Goal: Information Seeking & Learning: Find specific fact

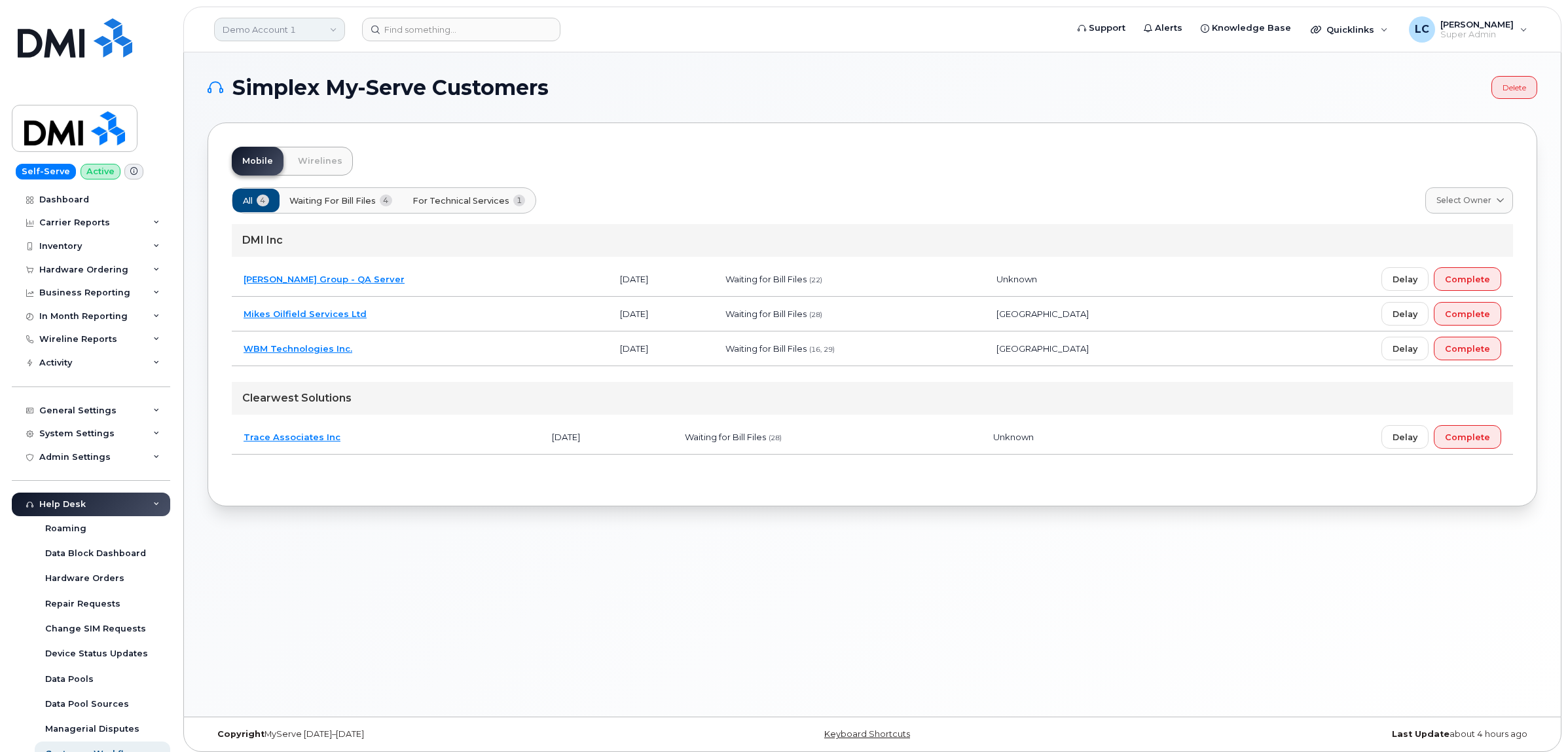
click at [300, 27] on link "Demo Account 1" at bounding box center [279, 30] width 131 height 24
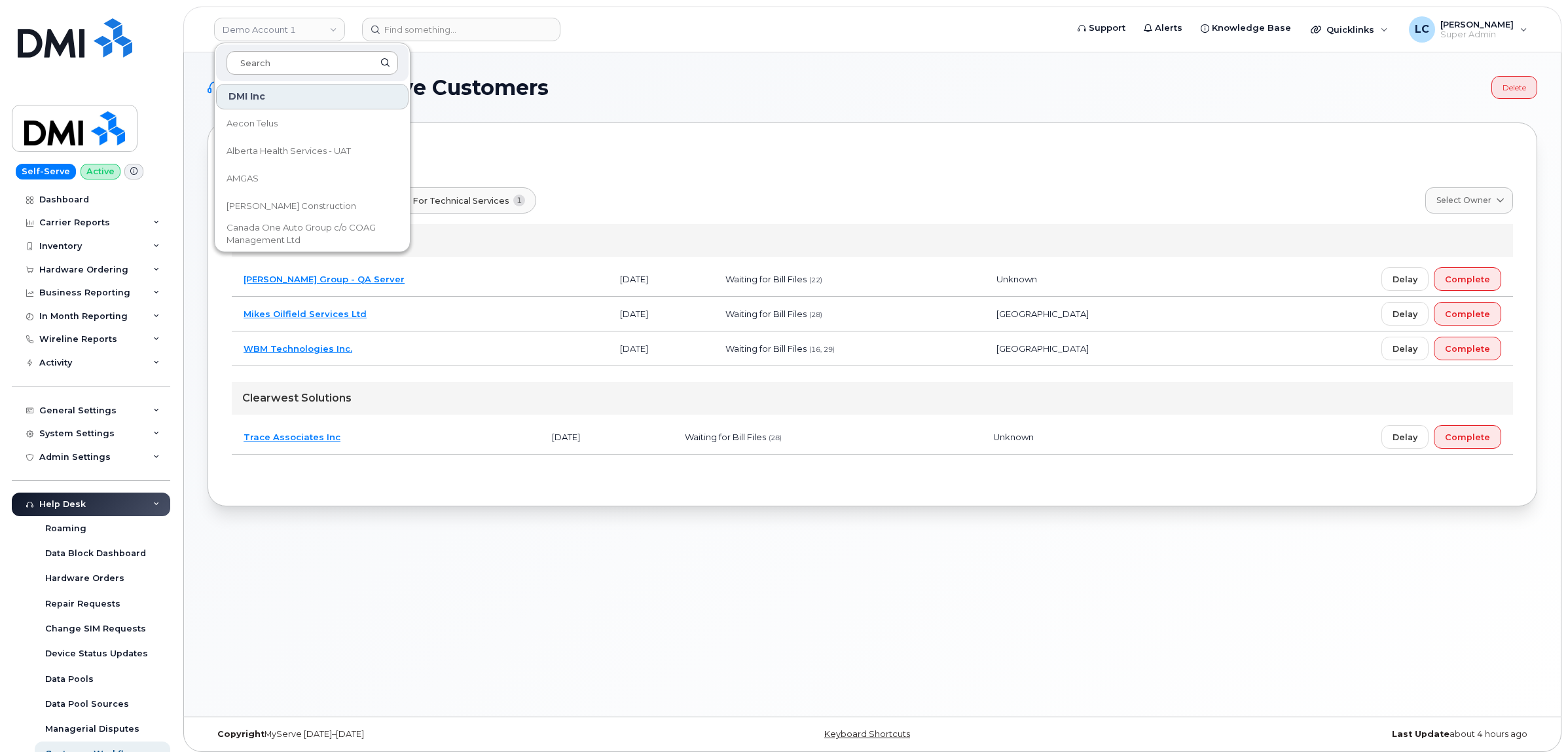
click at [290, 67] on input at bounding box center [313, 63] width 172 height 24
type input "Farm"
click at [337, 123] on link "Farm Credit Canada" at bounding box center [313, 123] width 193 height 26
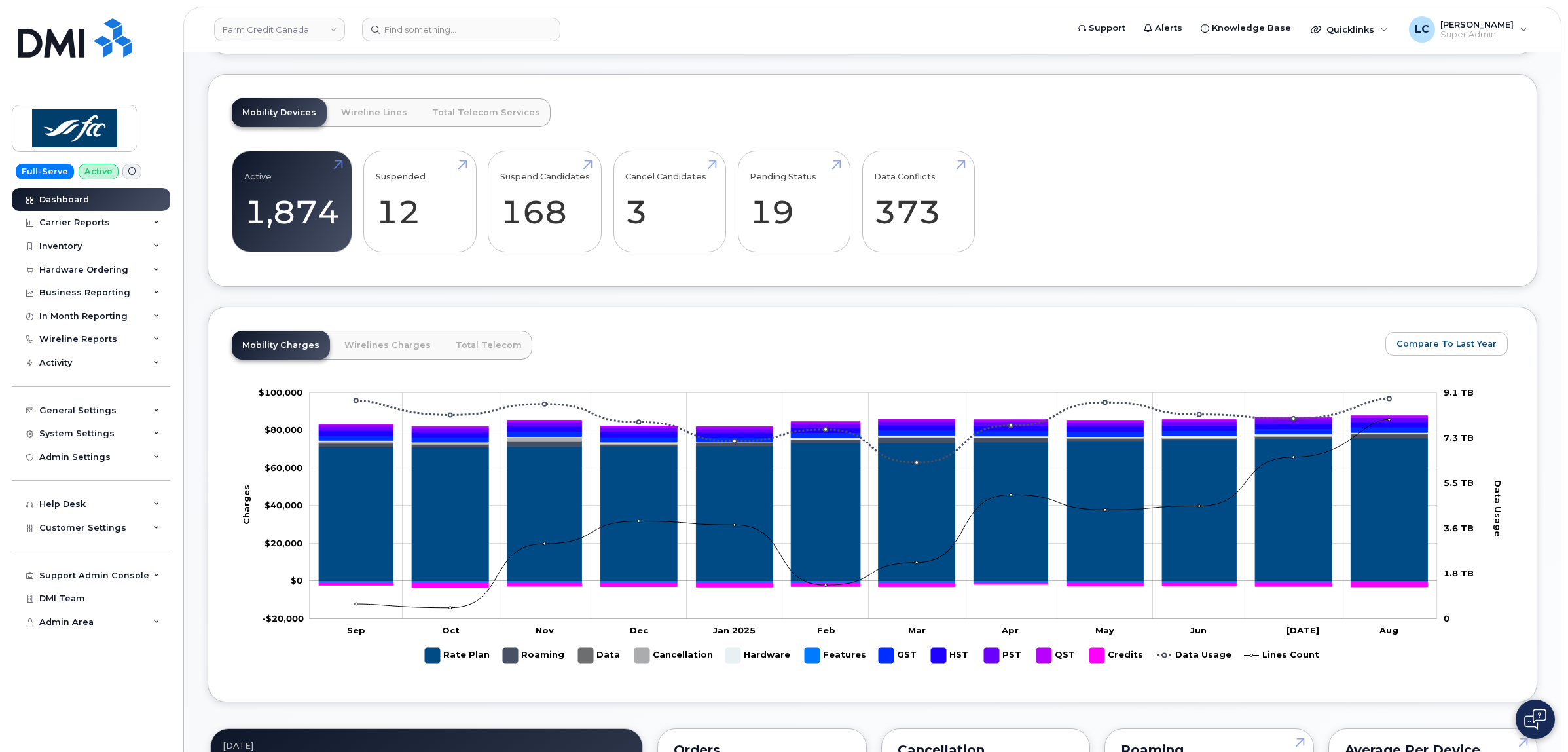
scroll to position [327, 0]
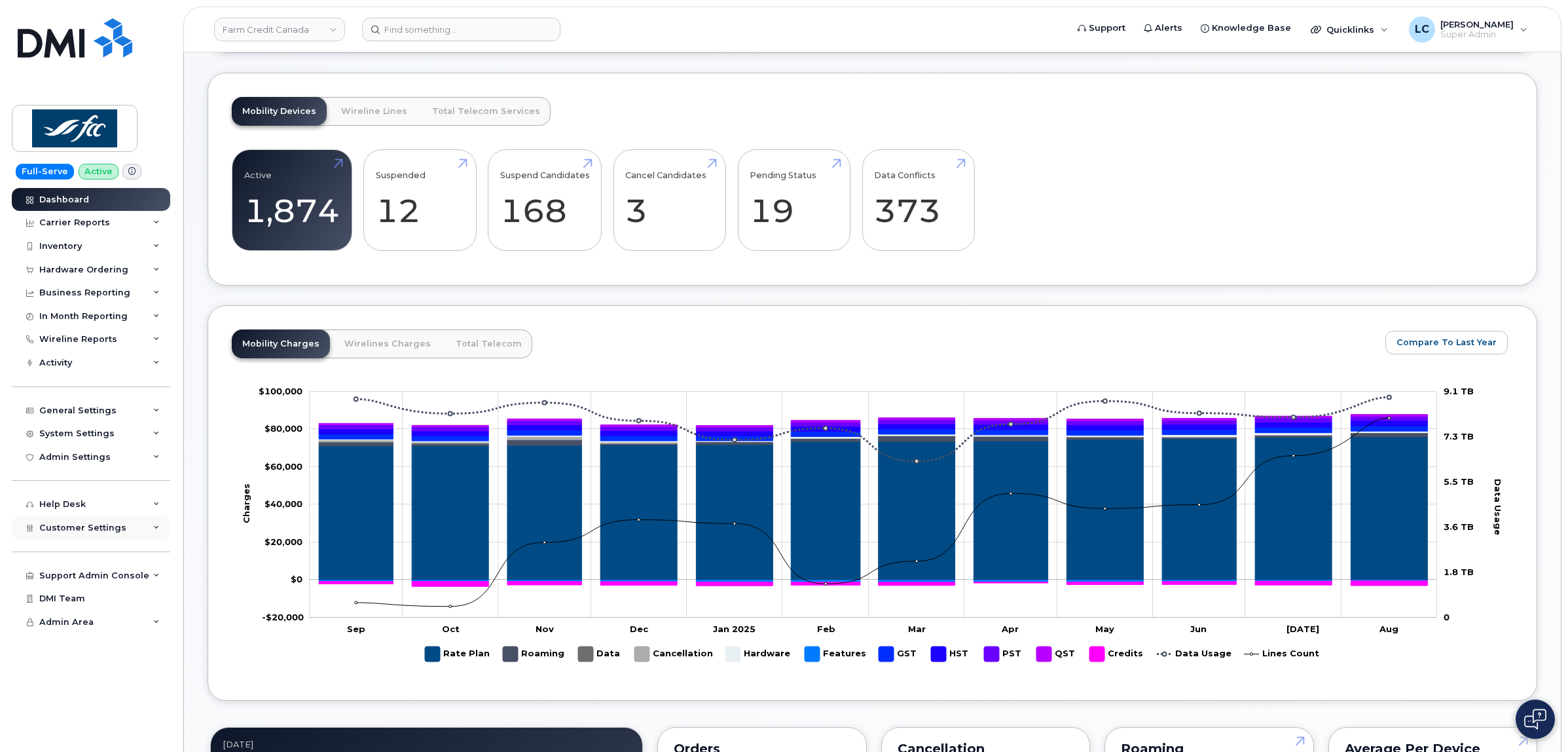
click at [113, 533] on span "Customer Settings" at bounding box center [83, 527] width 87 height 10
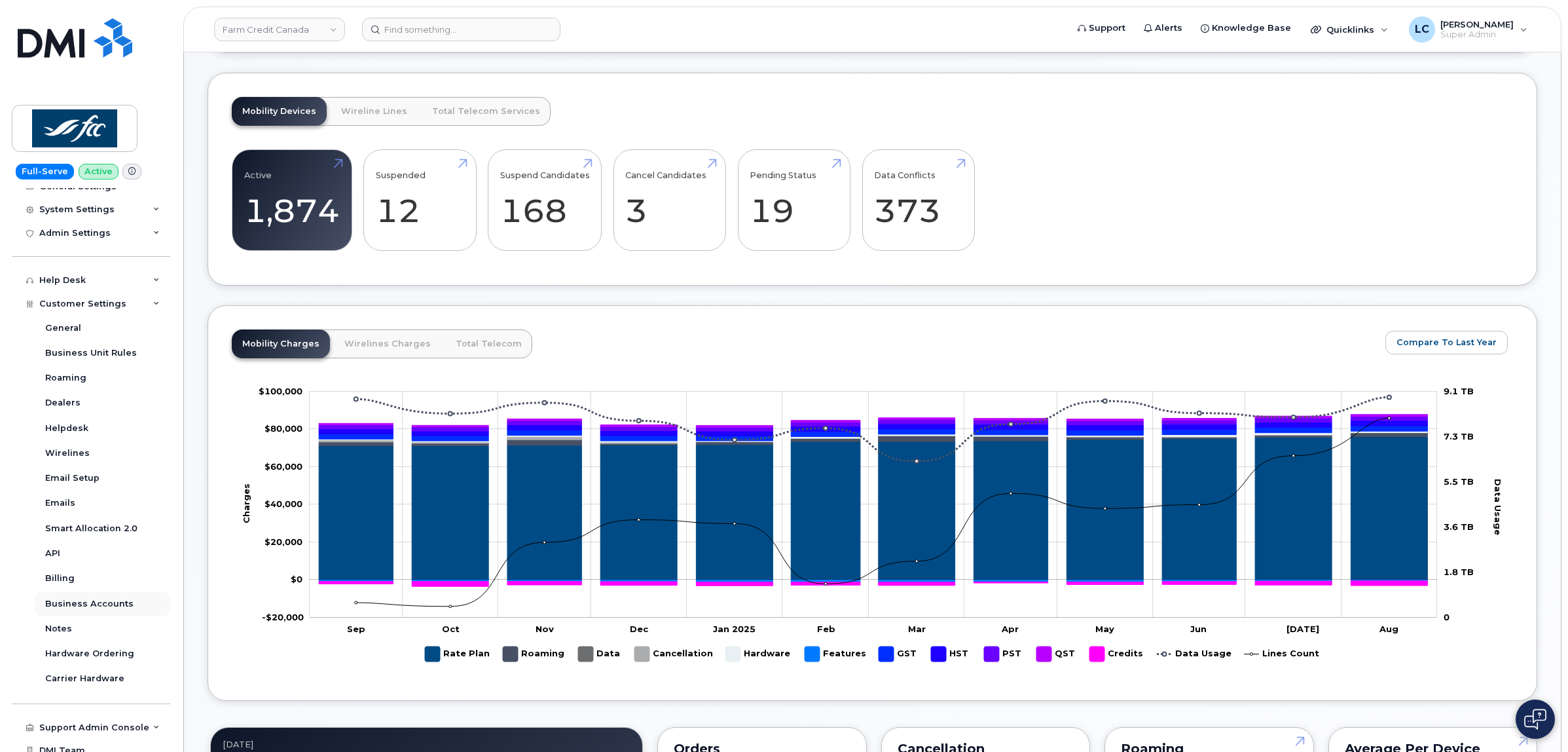
scroll to position [263, 0]
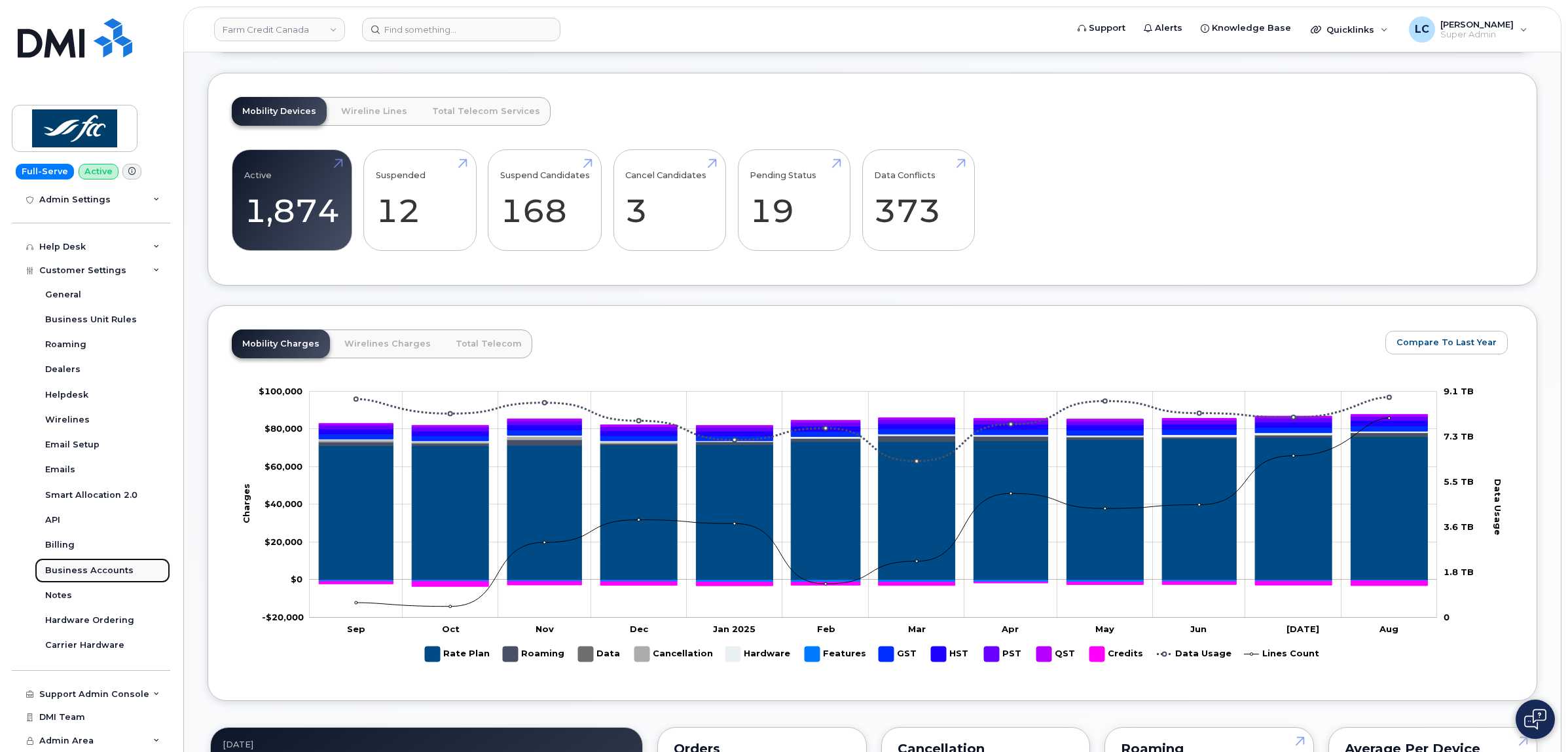
click at [104, 574] on div "Business Accounts" at bounding box center [89, 570] width 88 height 12
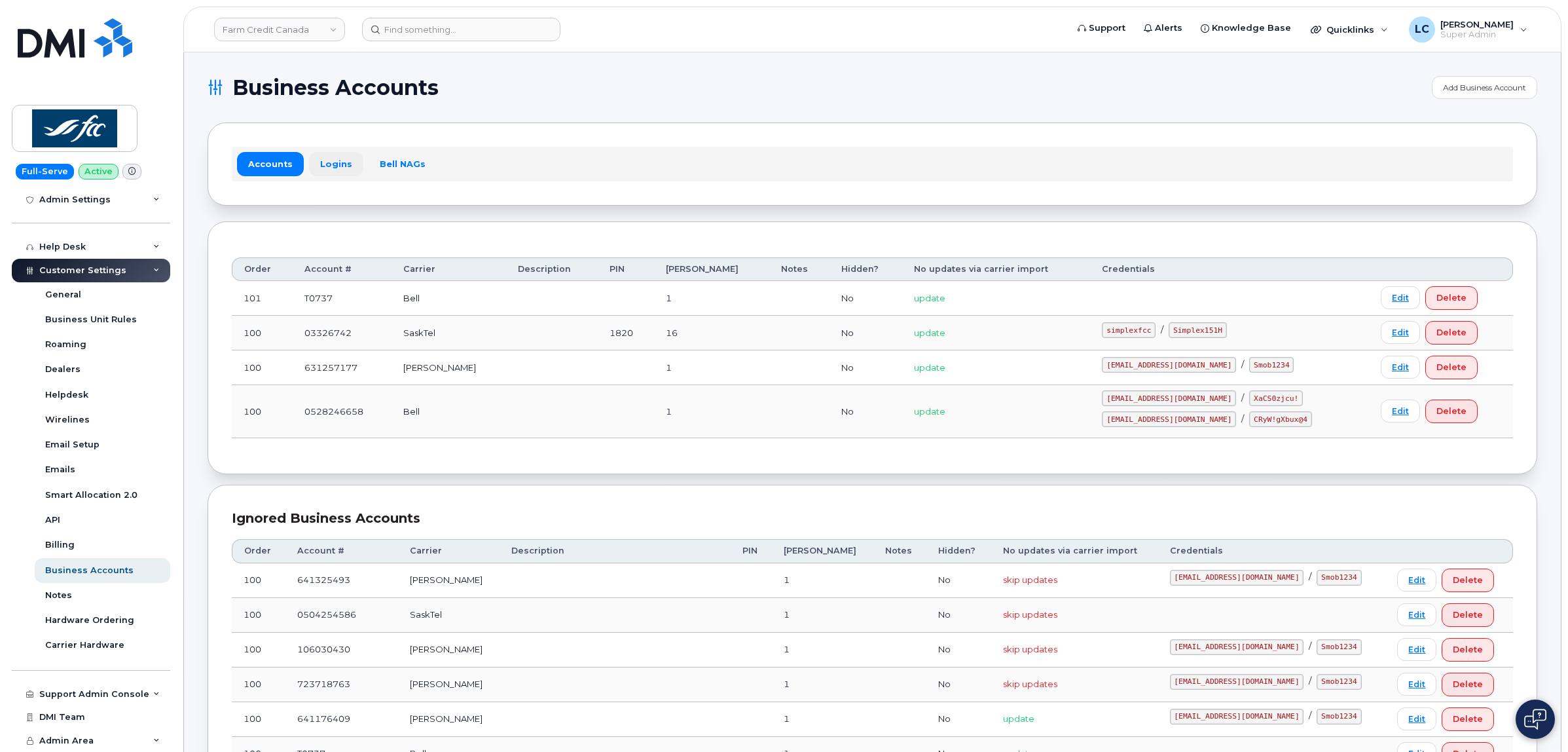
click at [331, 161] on link "Logins" at bounding box center [336, 164] width 54 height 24
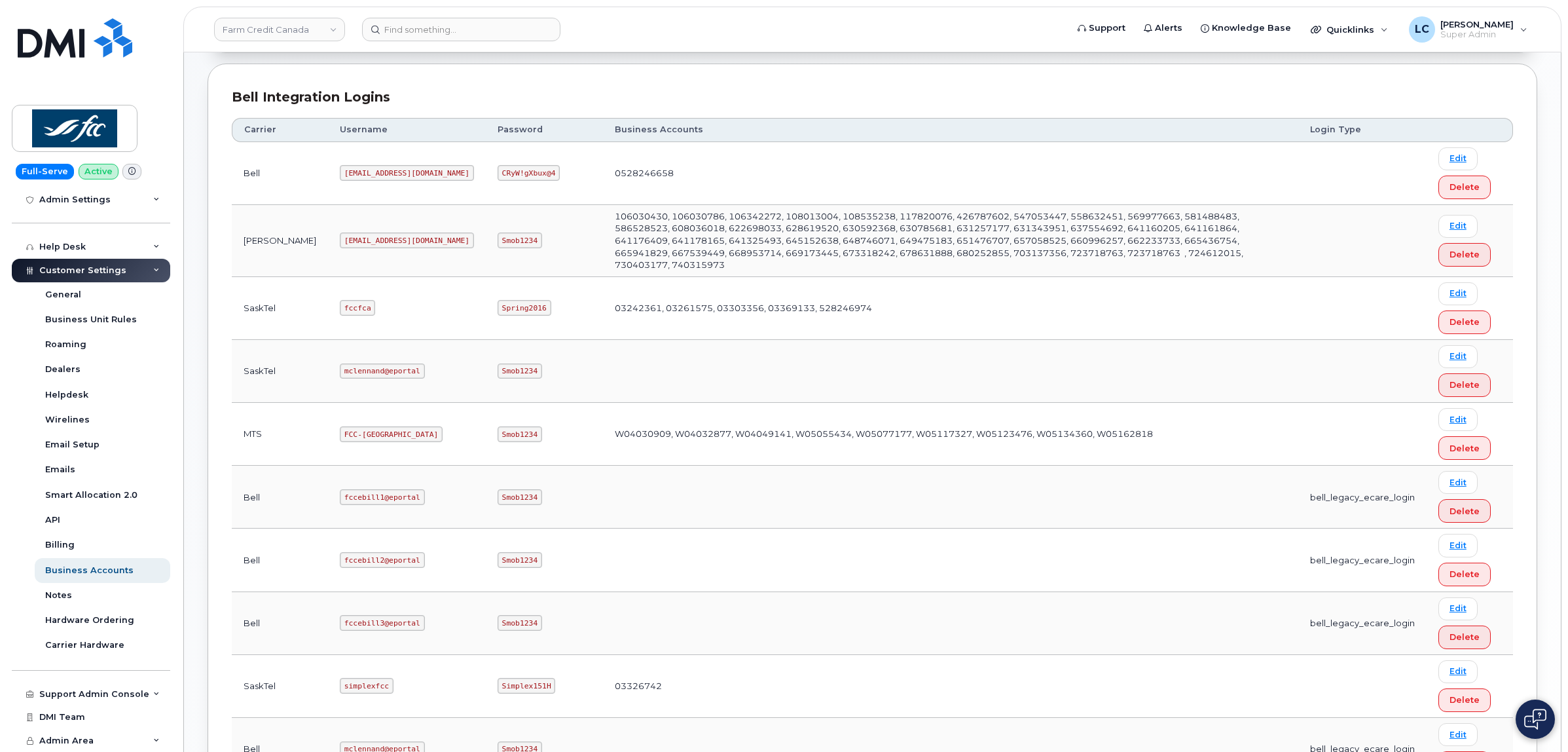
scroll to position [327, 0]
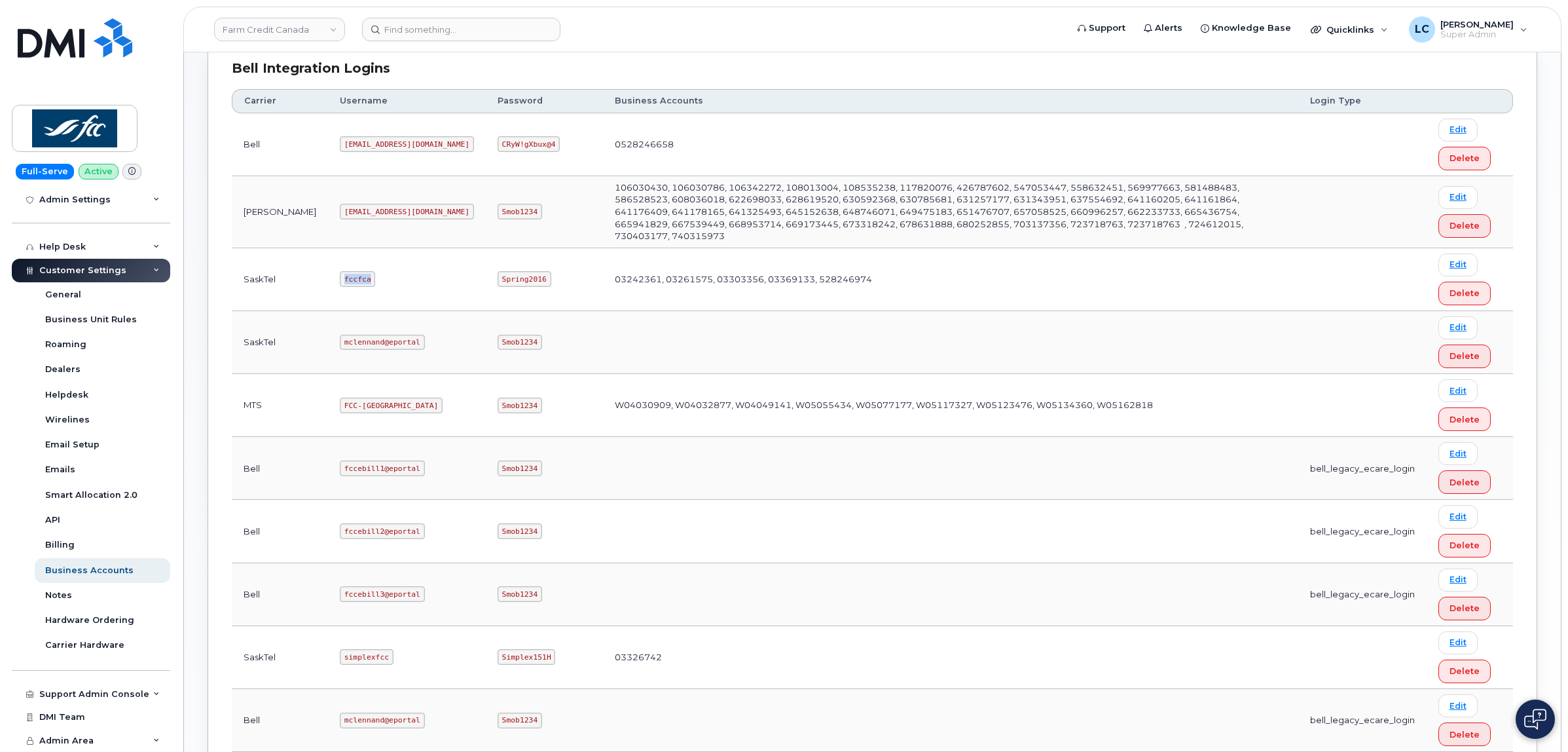
drag, startPoint x: 330, startPoint y: 270, endPoint x: 302, endPoint y: 276, distance: 28.6
click at [340, 276] on code "fccfca" at bounding box center [358, 279] width 36 height 16
copy code "fccfca"
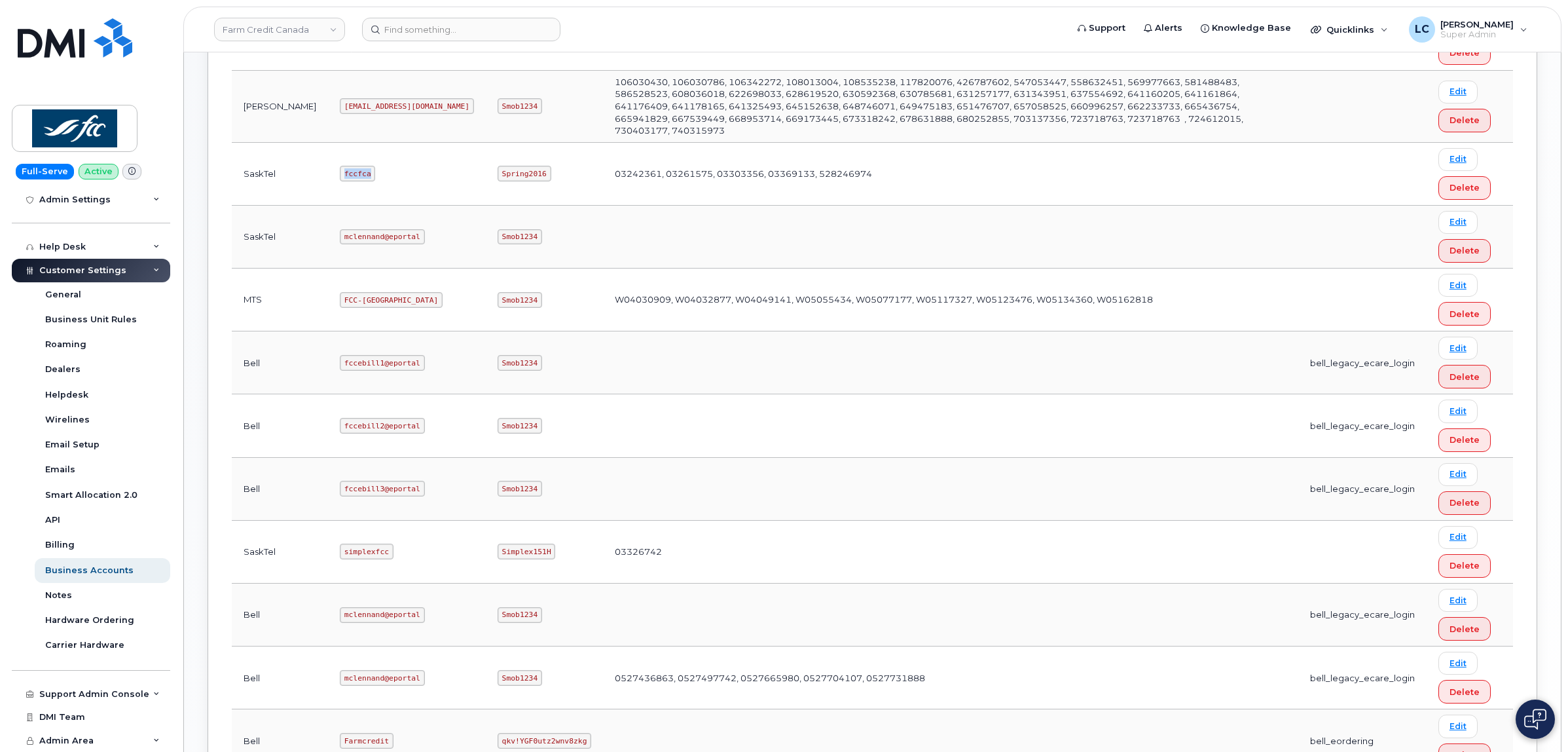
scroll to position [382, 0]
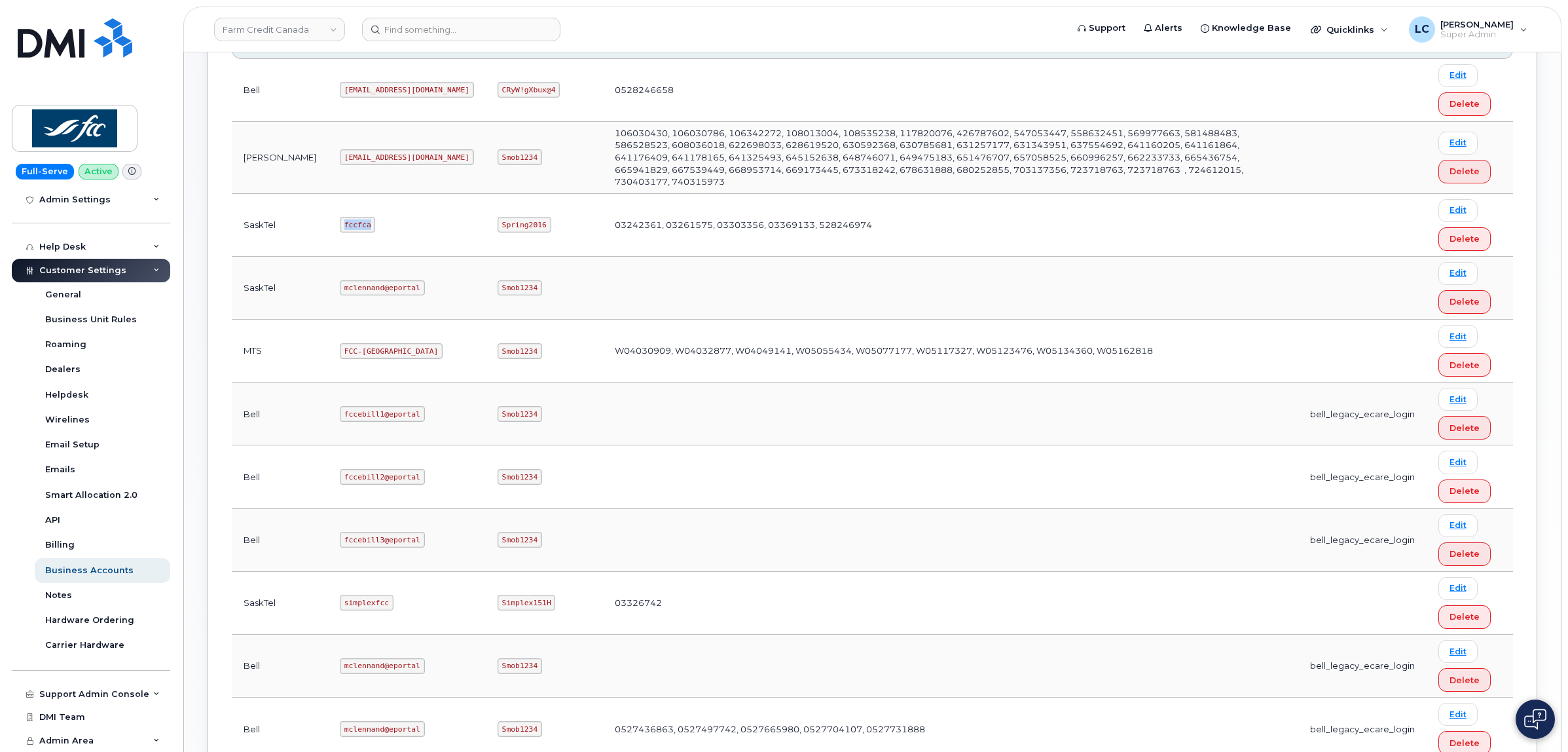
click at [340, 218] on code "fccfca" at bounding box center [358, 224] width 36 height 16
copy code "fccfca"
drag, startPoint x: 447, startPoint y: 216, endPoint x: 400, endPoint y: 218, distance: 47.0
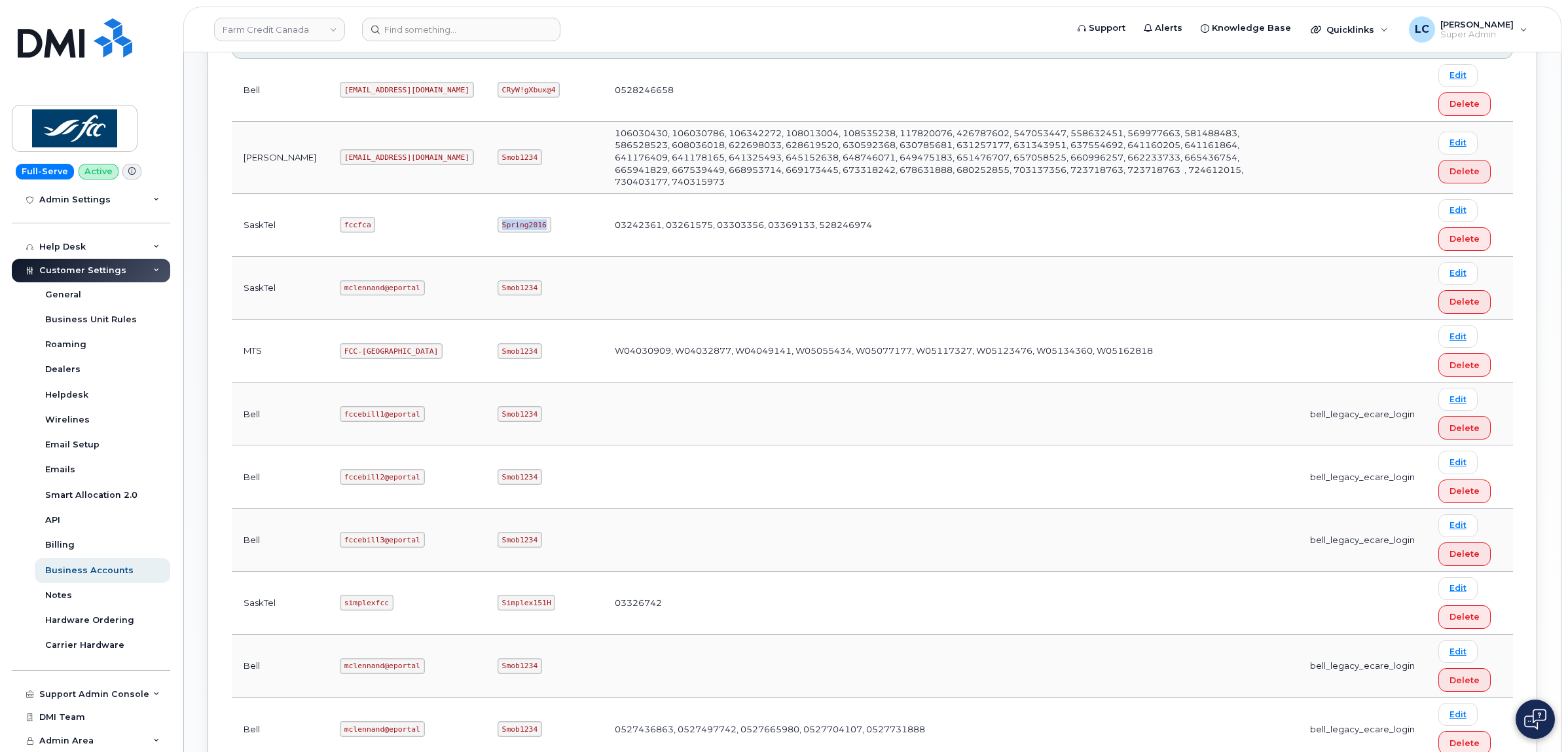
click at [498, 218] on code "Spring2016" at bounding box center [524, 224] width 53 height 16
copy code "Spring2016"
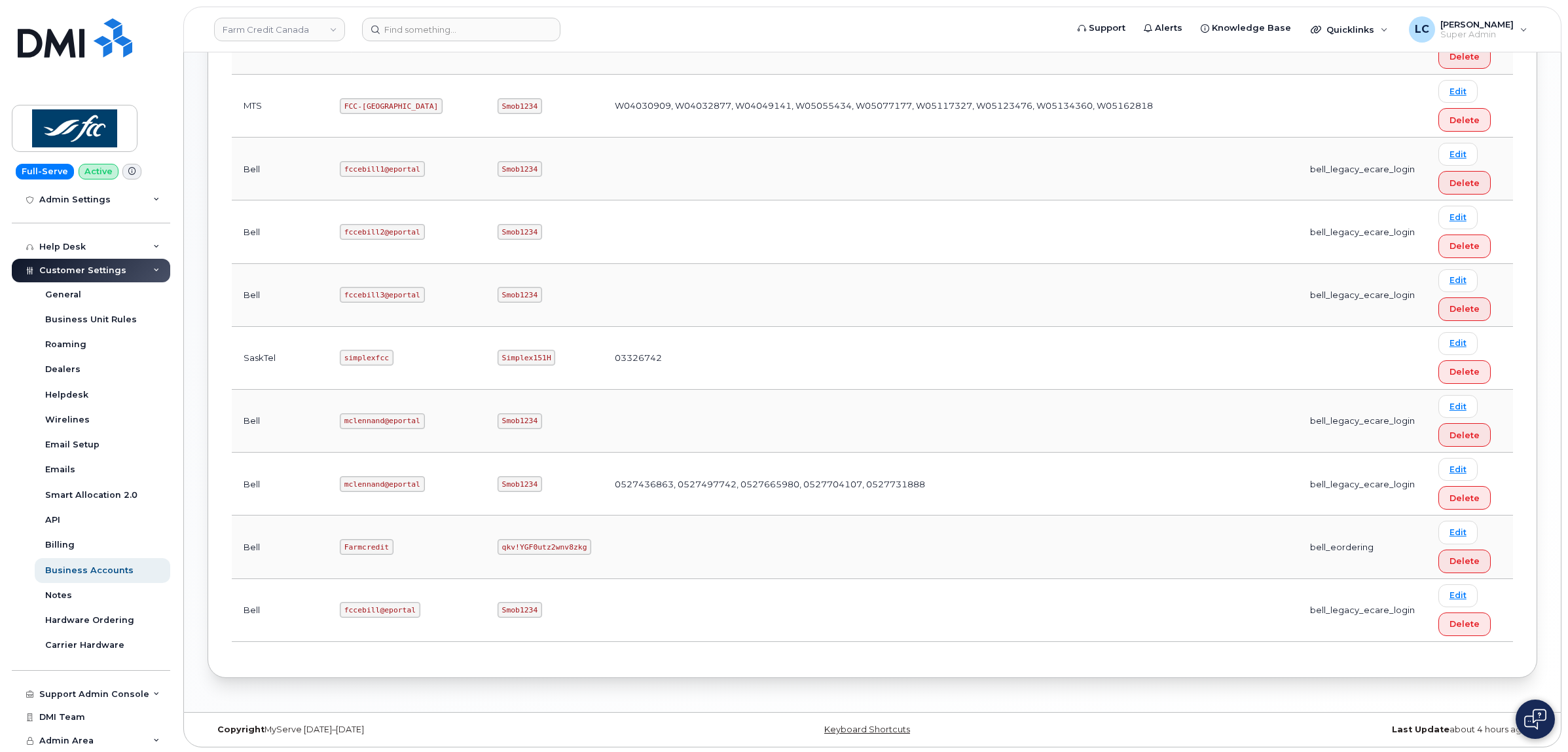
scroll to position [628, 0]
drag, startPoint x: 342, startPoint y: 353, endPoint x: 296, endPoint y: 353, distance: 46.0
click at [328, 353] on td "simplexfcc" at bounding box center [407, 357] width 158 height 63
copy code "simplexfcc"
drag, startPoint x: 450, startPoint y: 353, endPoint x: 404, endPoint y: 356, distance: 46.1
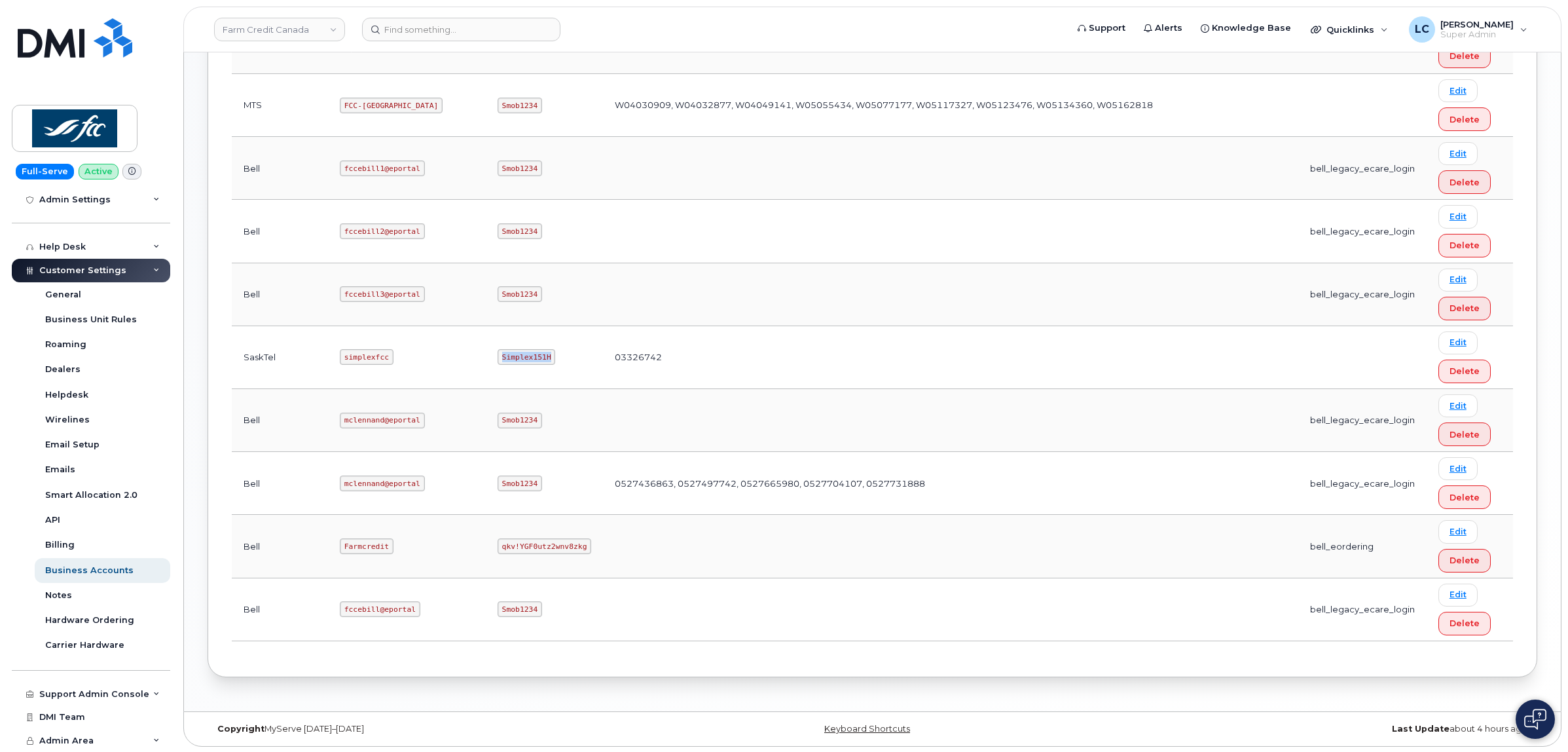
click at [498, 356] on code "Simplex151H" at bounding box center [527, 356] width 59 height 16
copy code "Simplex151H"
drag, startPoint x: 513, startPoint y: 358, endPoint x: 539, endPoint y: 369, distance: 28.2
click at [603, 369] on td "03326742" at bounding box center [950, 357] width 695 height 63
drag, startPoint x: 561, startPoint y: 351, endPoint x: 511, endPoint y: 356, distance: 50.2
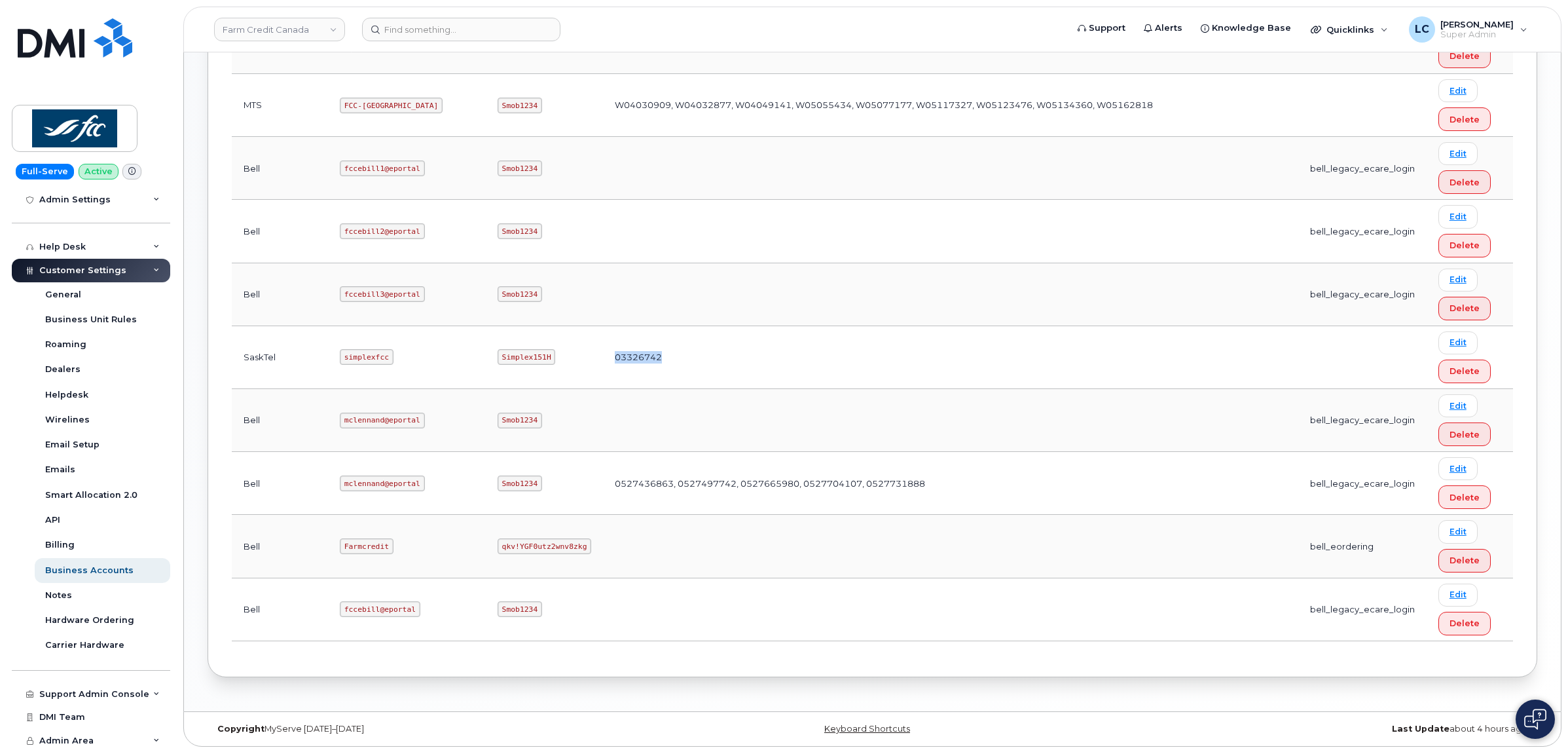
click at [603, 356] on td "03326742" at bounding box center [950, 357] width 695 height 63
copy td "03326742"
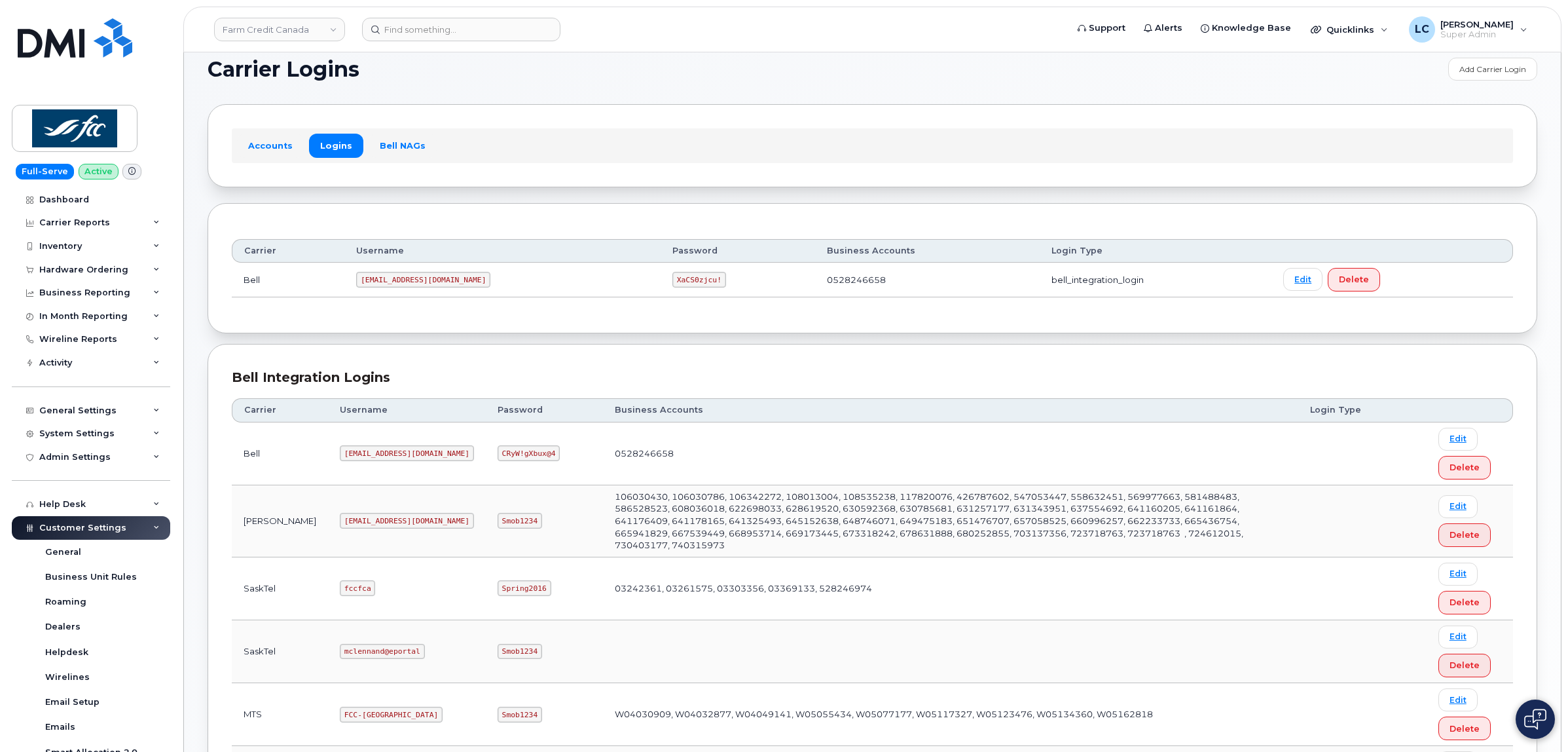
scroll to position [0, 0]
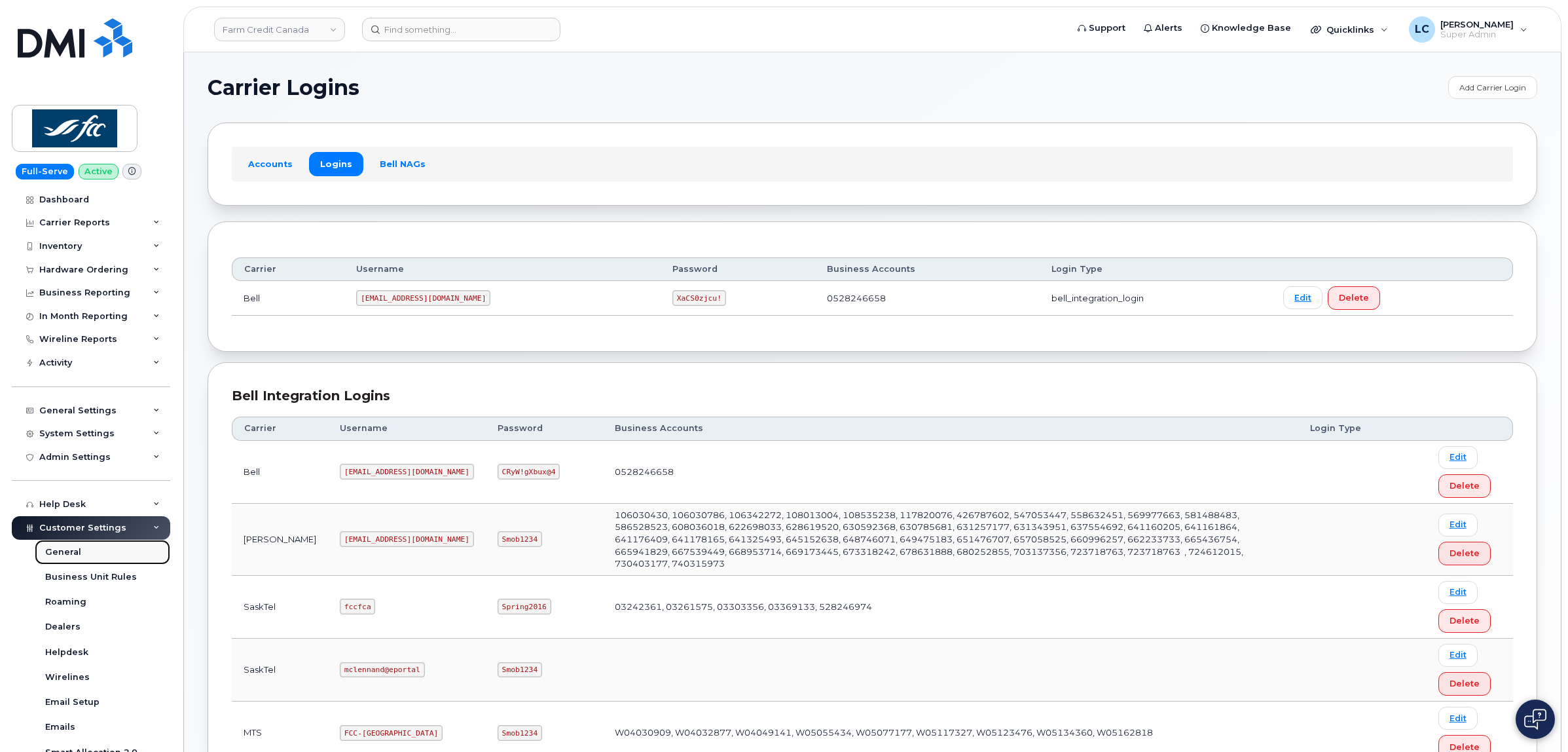
click at [89, 554] on link "General" at bounding box center [102, 552] width 136 height 25
